Goal: Check status: Check status

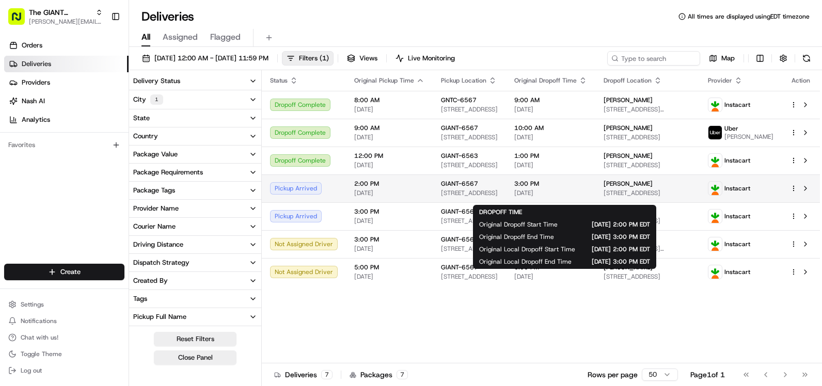
click at [541, 195] on span "[DATE]" at bounding box center [550, 193] width 73 height 8
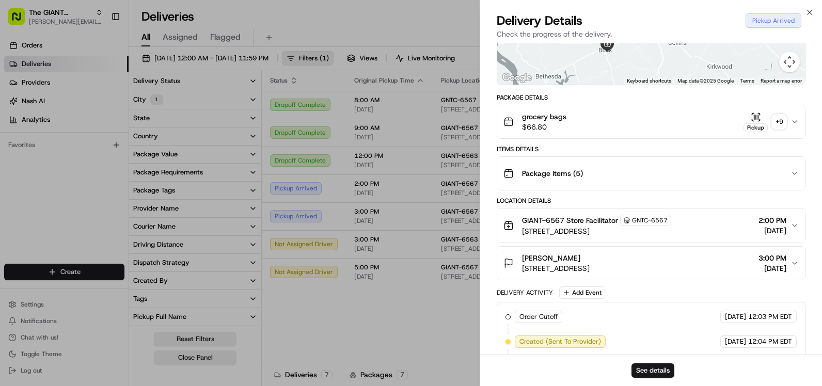
scroll to position [102, 0]
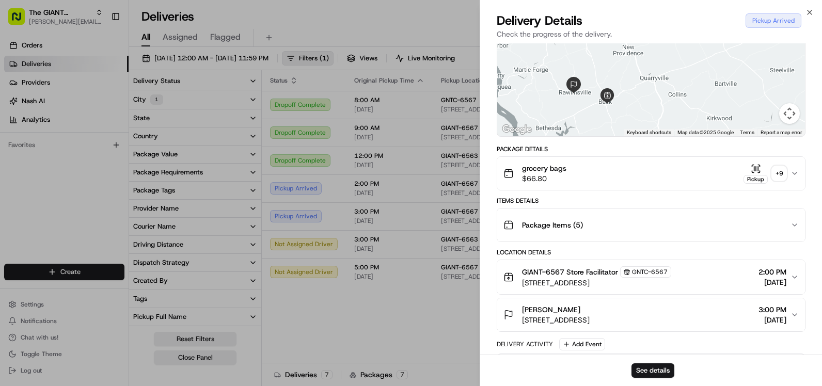
click at [633, 222] on div "Package Items ( 5 )" at bounding box center [646, 225] width 287 height 21
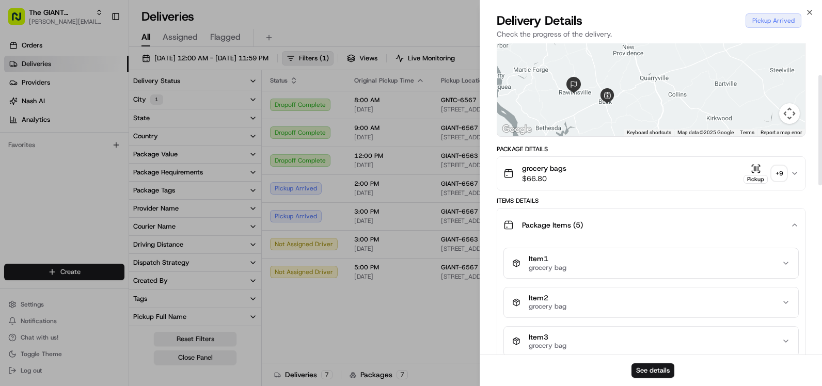
scroll to position [50, 0]
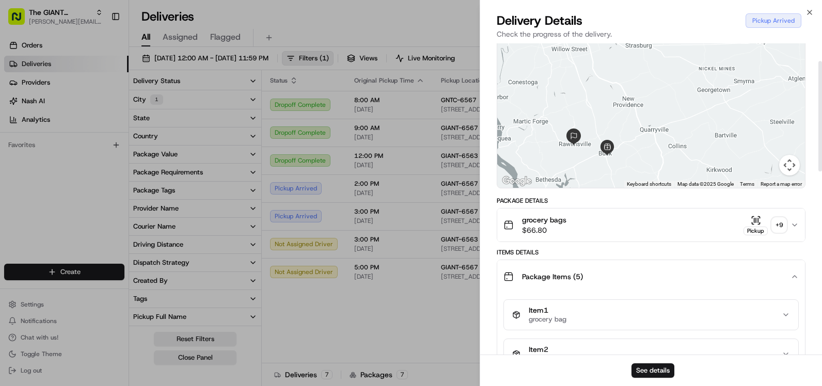
click at [766, 267] on div "Package Items ( 5 )" at bounding box center [646, 276] width 287 height 21
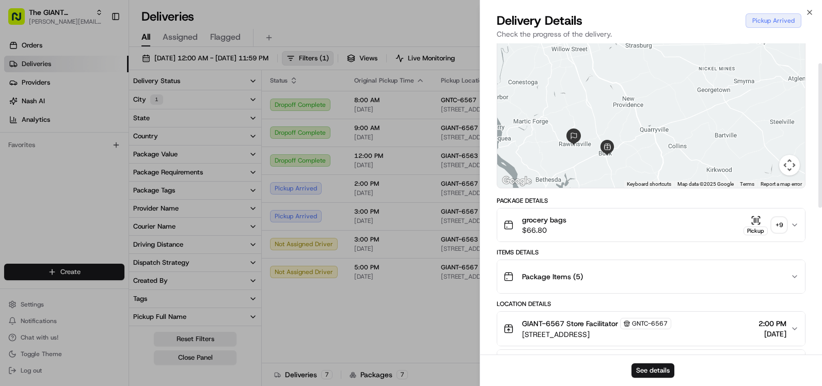
scroll to position [0, 0]
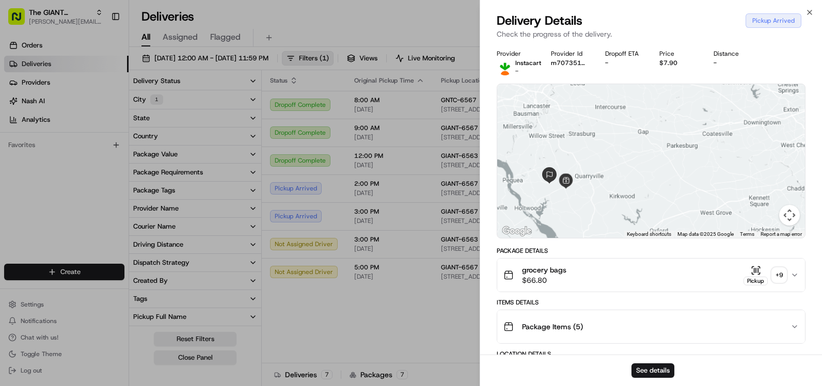
drag, startPoint x: 576, startPoint y: 277, endPoint x: 602, endPoint y: 287, distance: 27.5
click at [602, 287] on button "grocery bags $66.80 Pickup + 9" at bounding box center [651, 275] width 308 height 33
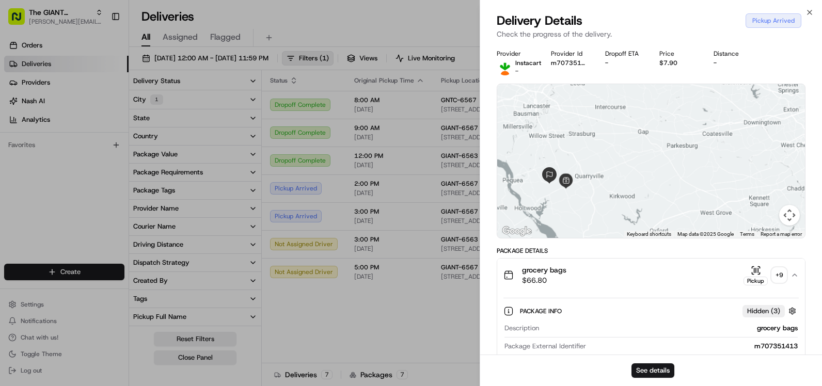
click at [612, 301] on div "Package Info Hidden ( 3 ) Description grocery bags Package External Identifier …" at bounding box center [650, 372] width 295 height 148
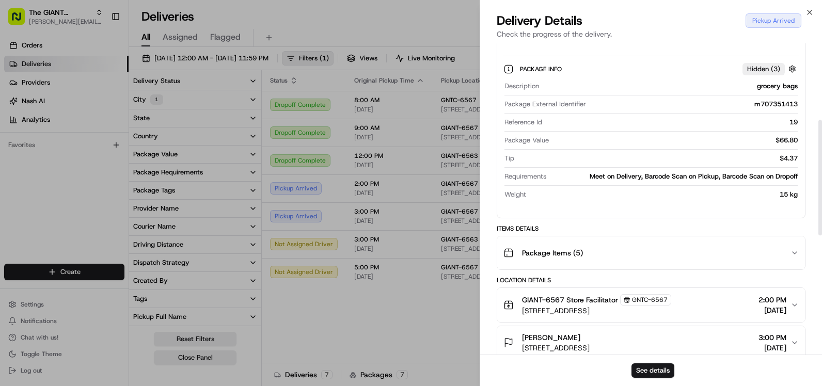
scroll to position [258, 0]
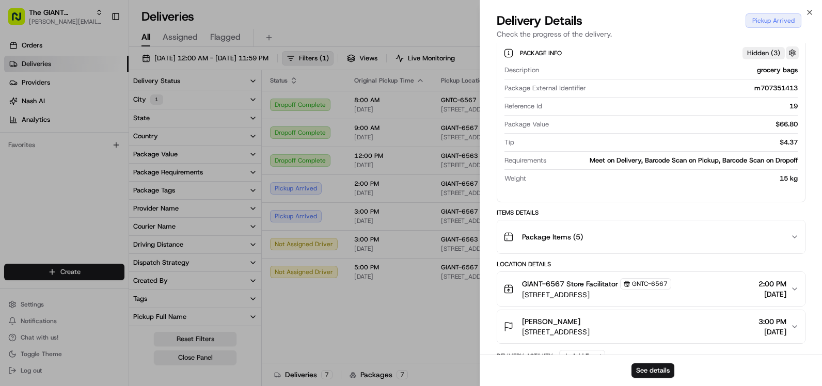
click at [792, 50] on button "button" at bounding box center [791, 52] width 13 height 13
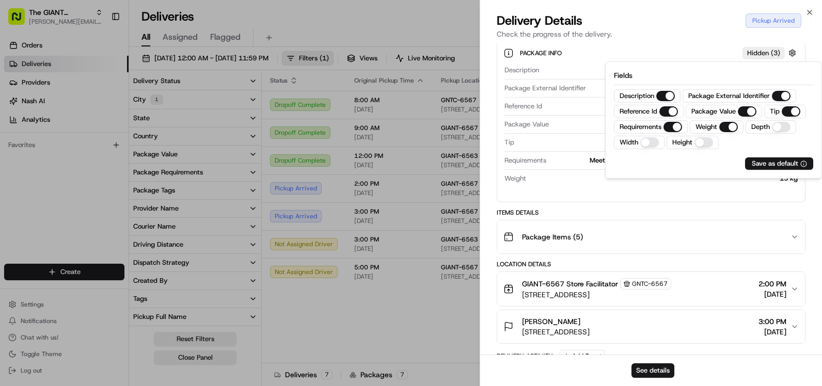
click at [733, 205] on div "Package Details grocery bags $66.80 Pickup + 9 Package Info Hidden ( 3 ) Descri…" at bounding box center [650, 304] width 309 height 630
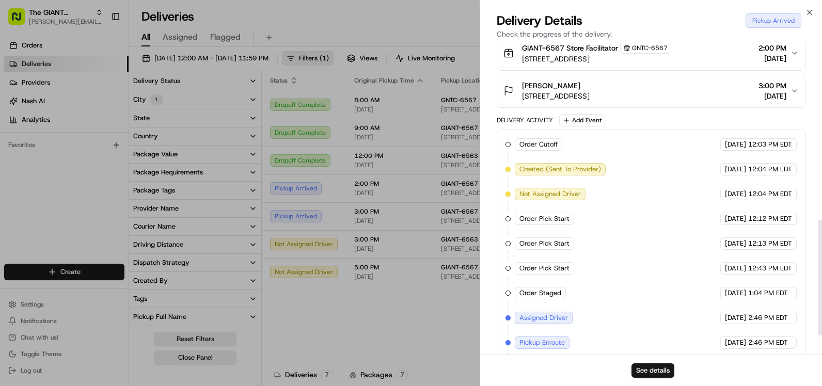
scroll to position [476, 0]
